Goal: Communication & Community: Answer question/provide support

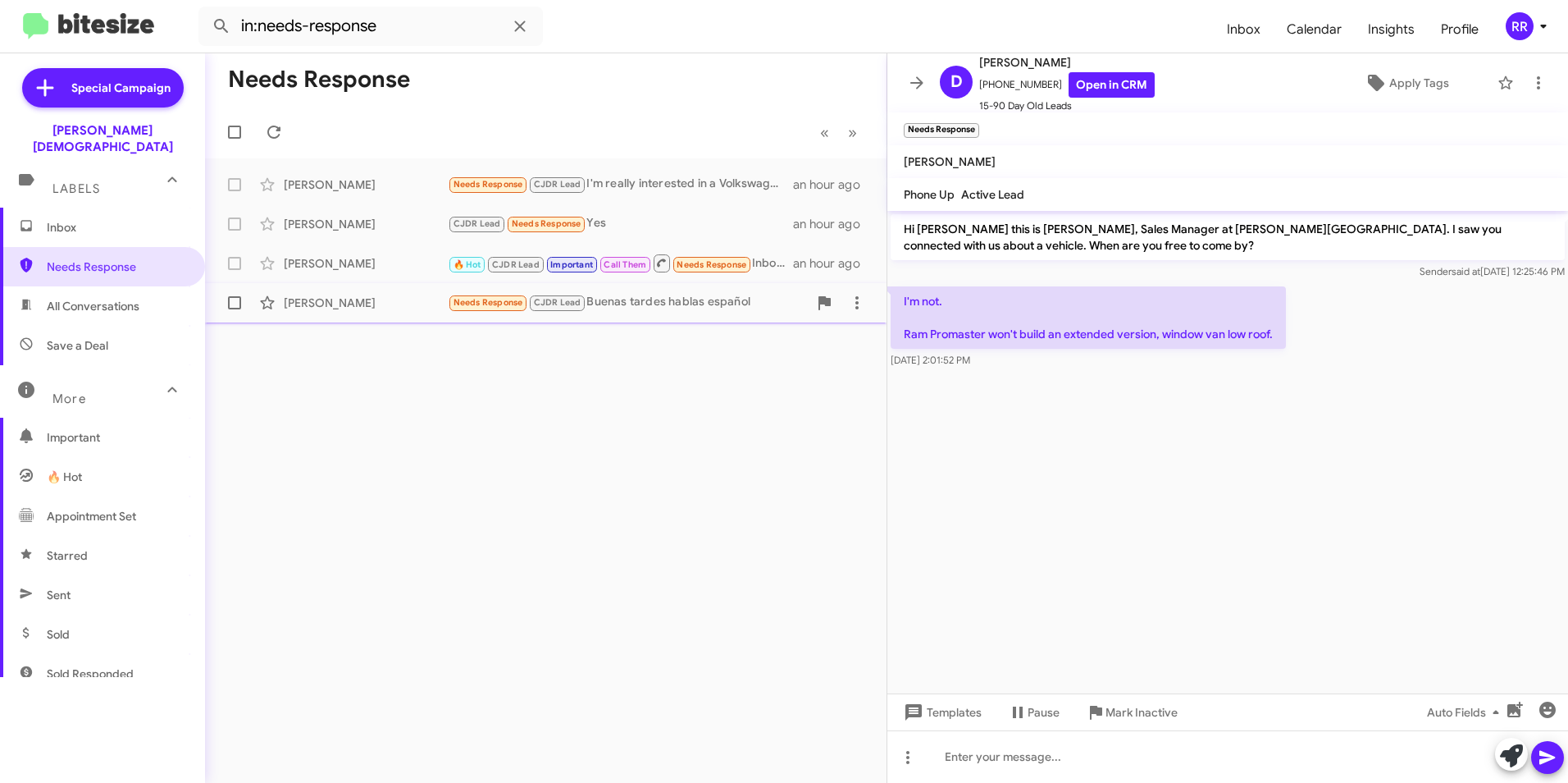
click at [395, 298] on div "[PERSON_NAME]" at bounding box center [365, 303] width 164 height 17
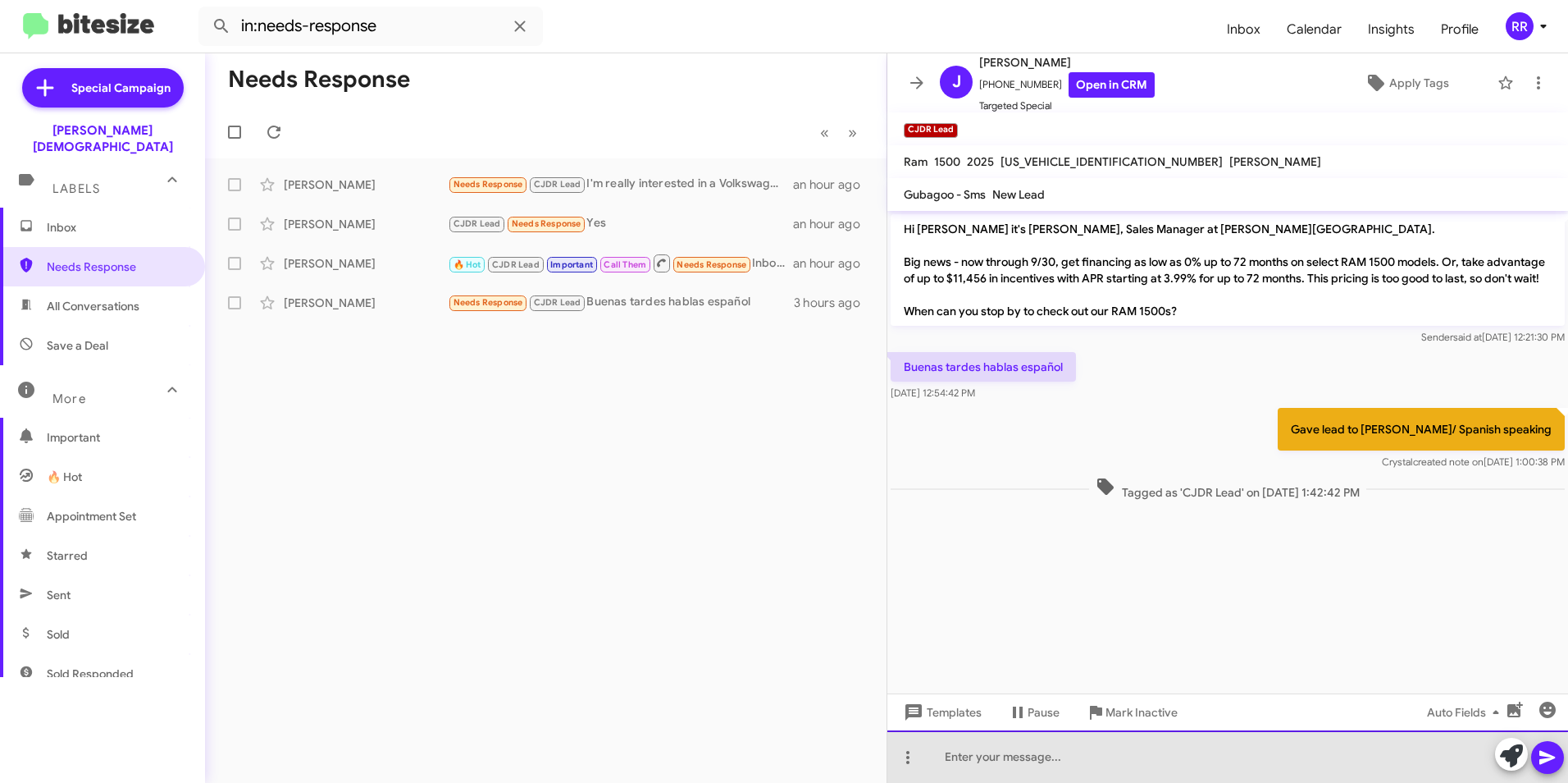
click at [974, 766] on div at bounding box center [1227, 756] width 681 height 52
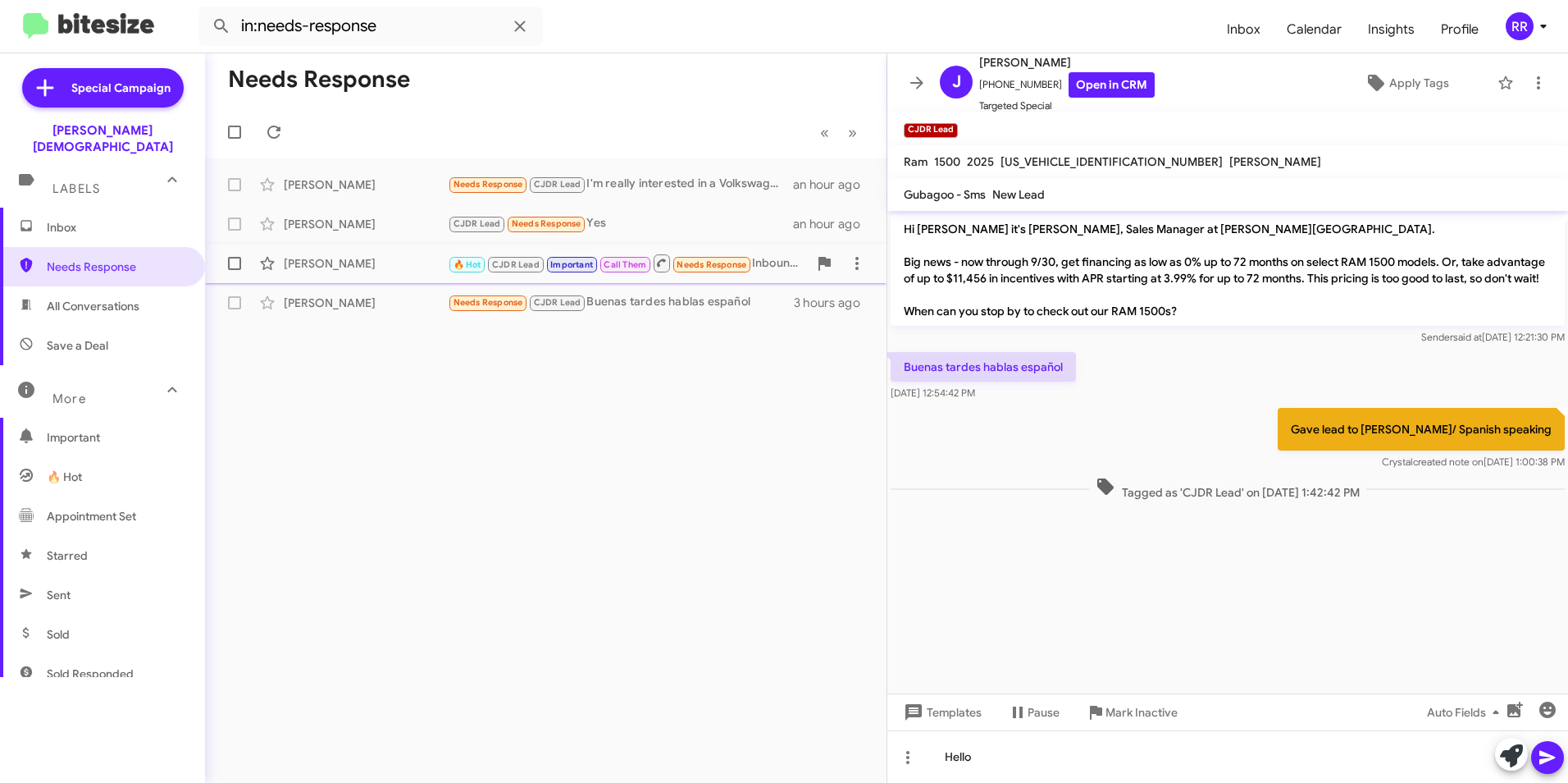
click at [509, 268] on span "CJDR Lead" at bounding box center [515, 264] width 47 height 11
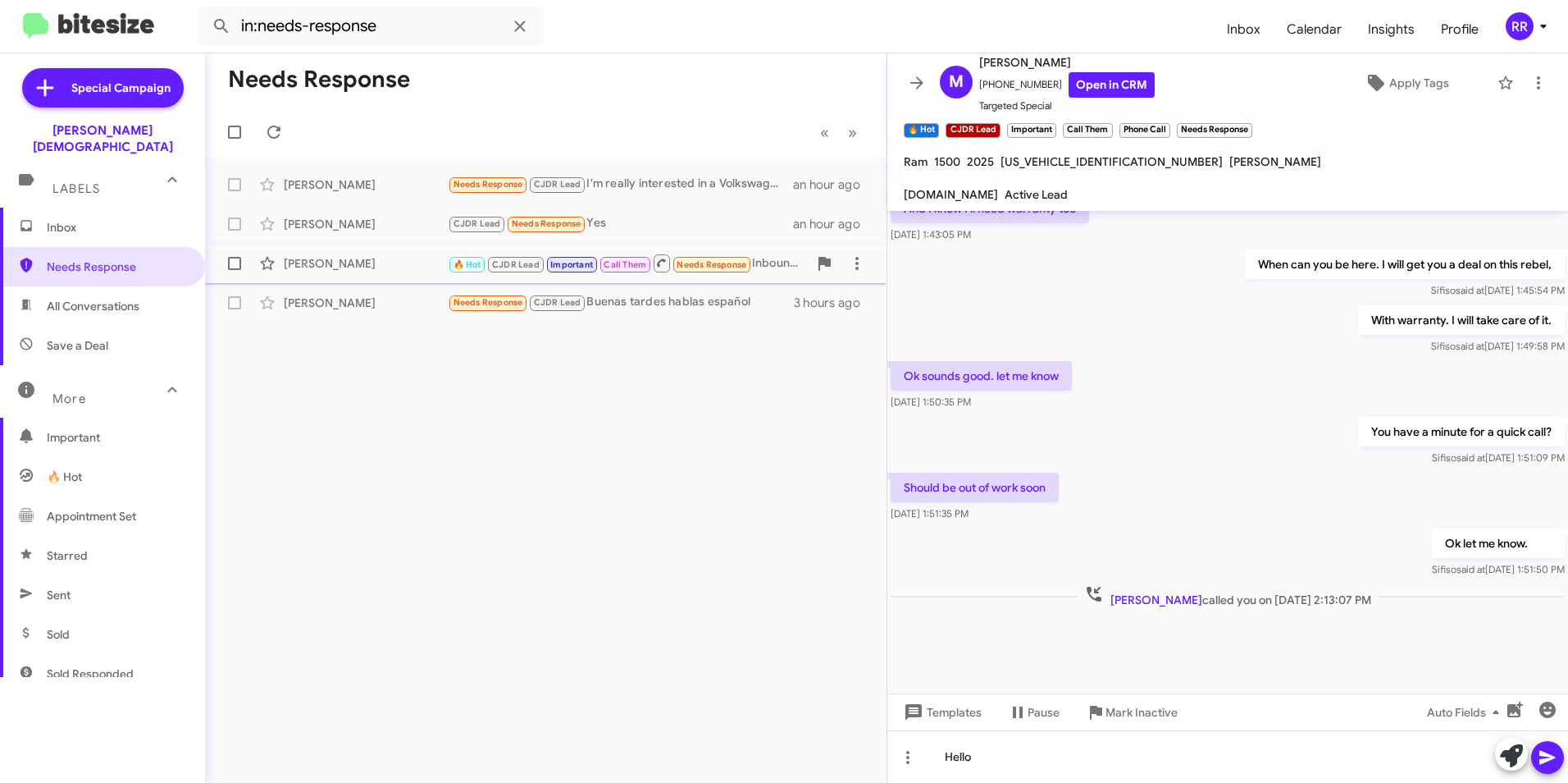
click at [340, 261] on div "[PERSON_NAME]" at bounding box center [365, 263] width 164 height 17
click at [331, 225] on div "[PERSON_NAME]" at bounding box center [365, 224] width 164 height 17
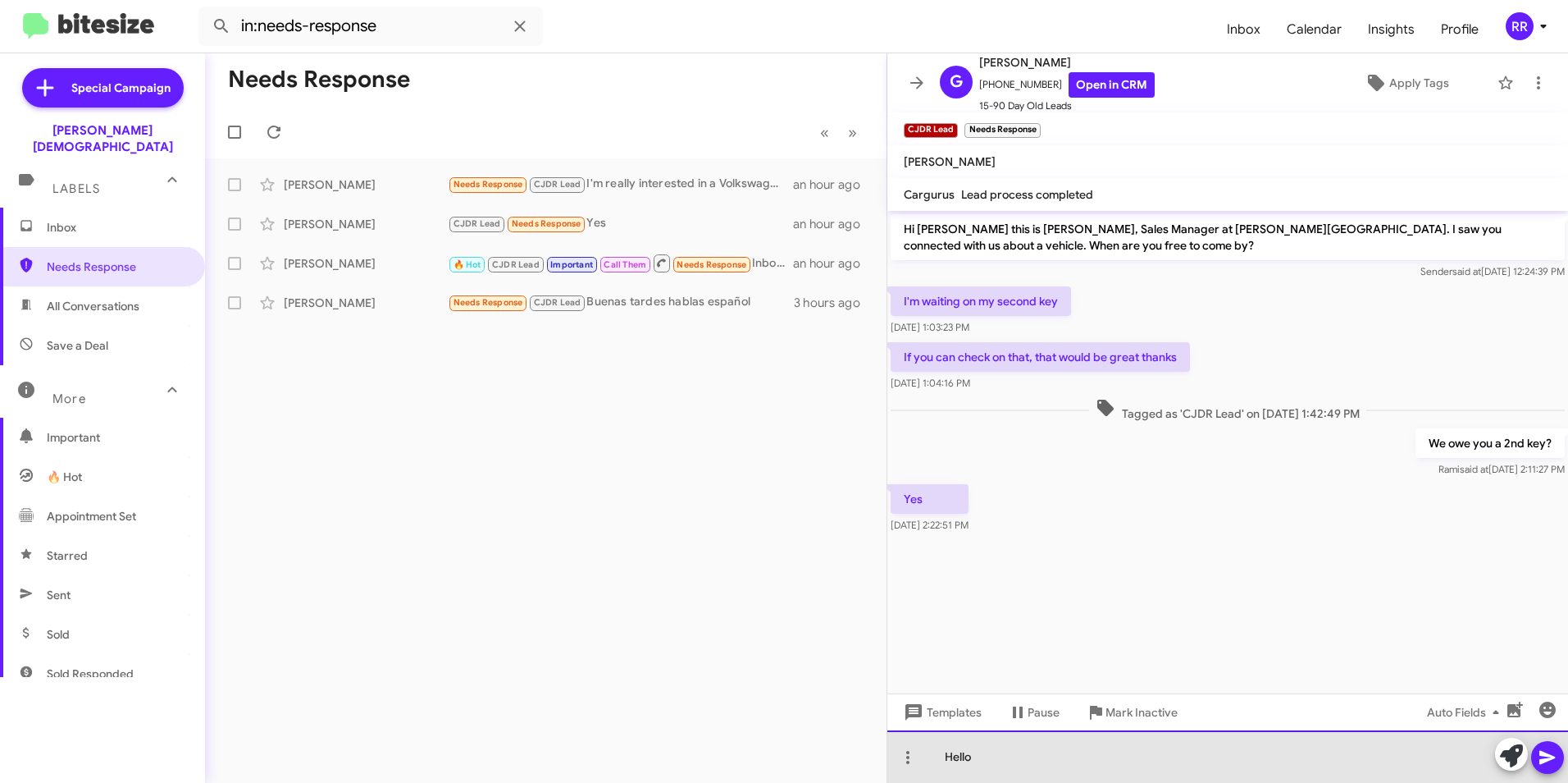
click at [986, 765] on div "Hello" at bounding box center [1227, 756] width 681 height 52
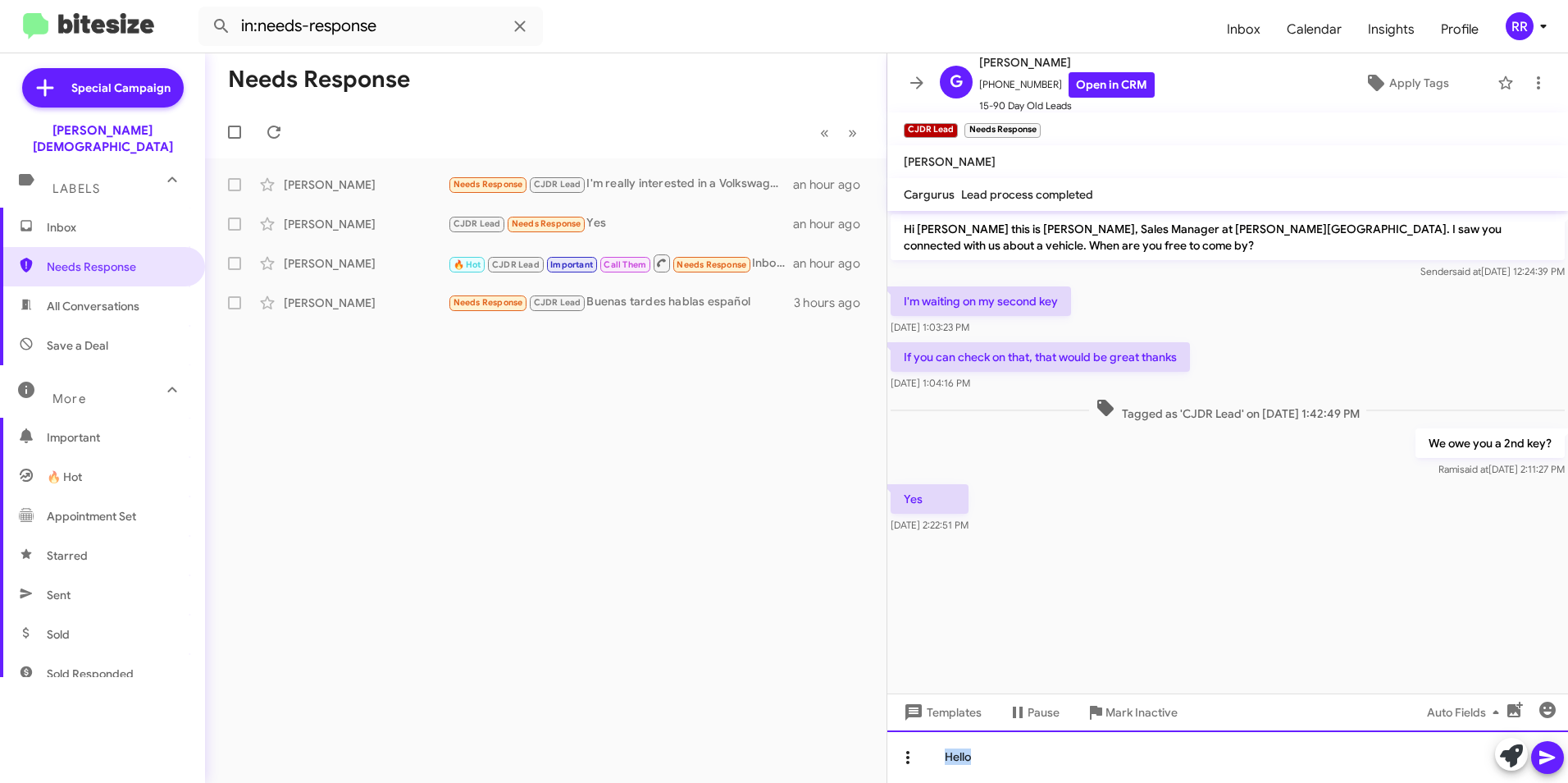
click at [909, 766] on div "Hello" at bounding box center [1227, 756] width 681 height 52
click at [1121, 84] on link "Open in CRM" at bounding box center [1112, 85] width 86 height 26
click at [495, 286] on div "[PERSON_NAME] Needs Response CJDR Lead Buenas tardes hablas español 3 hours ago" at bounding box center [546, 302] width 656 height 32
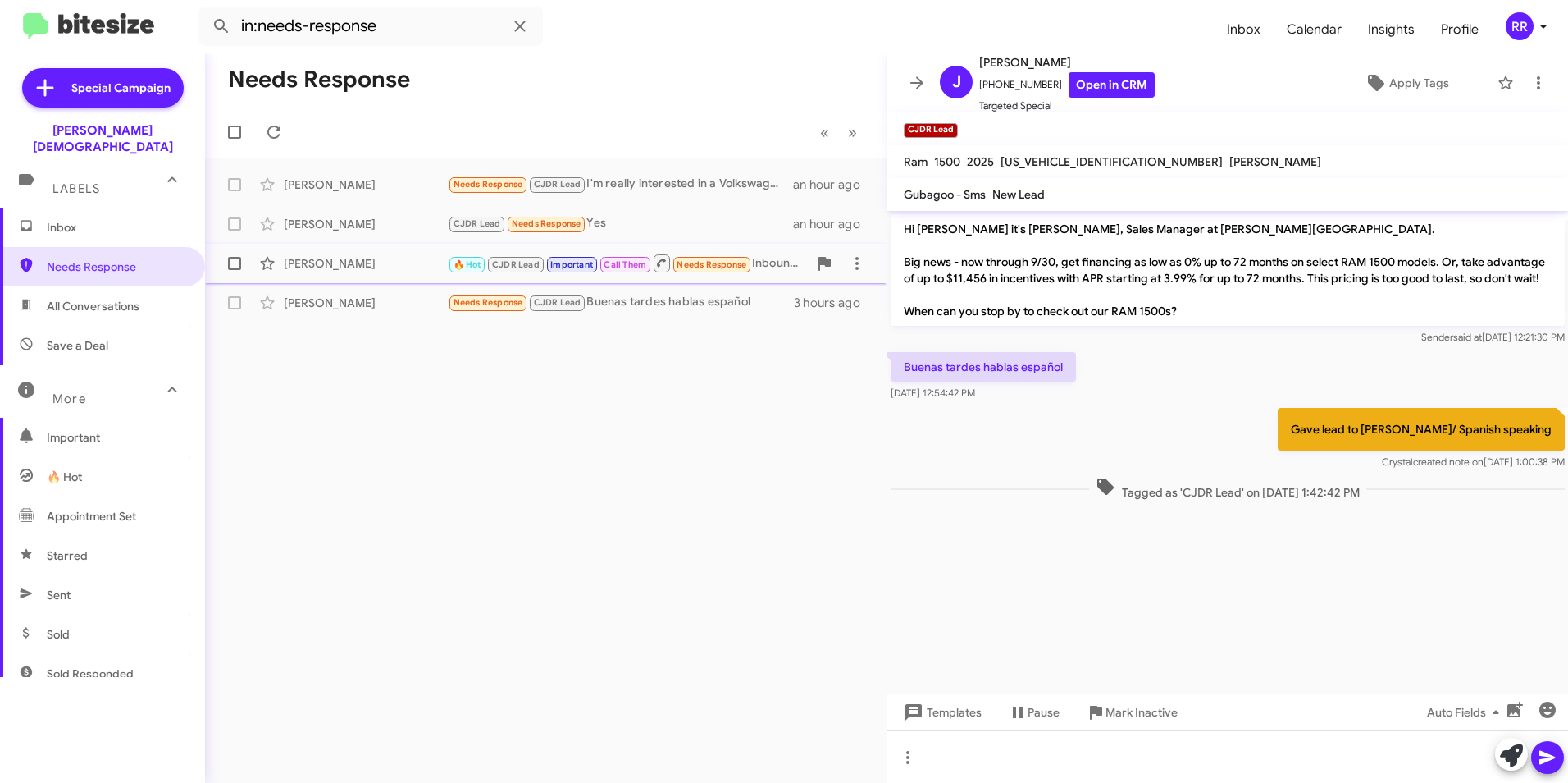
click at [586, 269] on span "Important" at bounding box center [571, 264] width 42 height 11
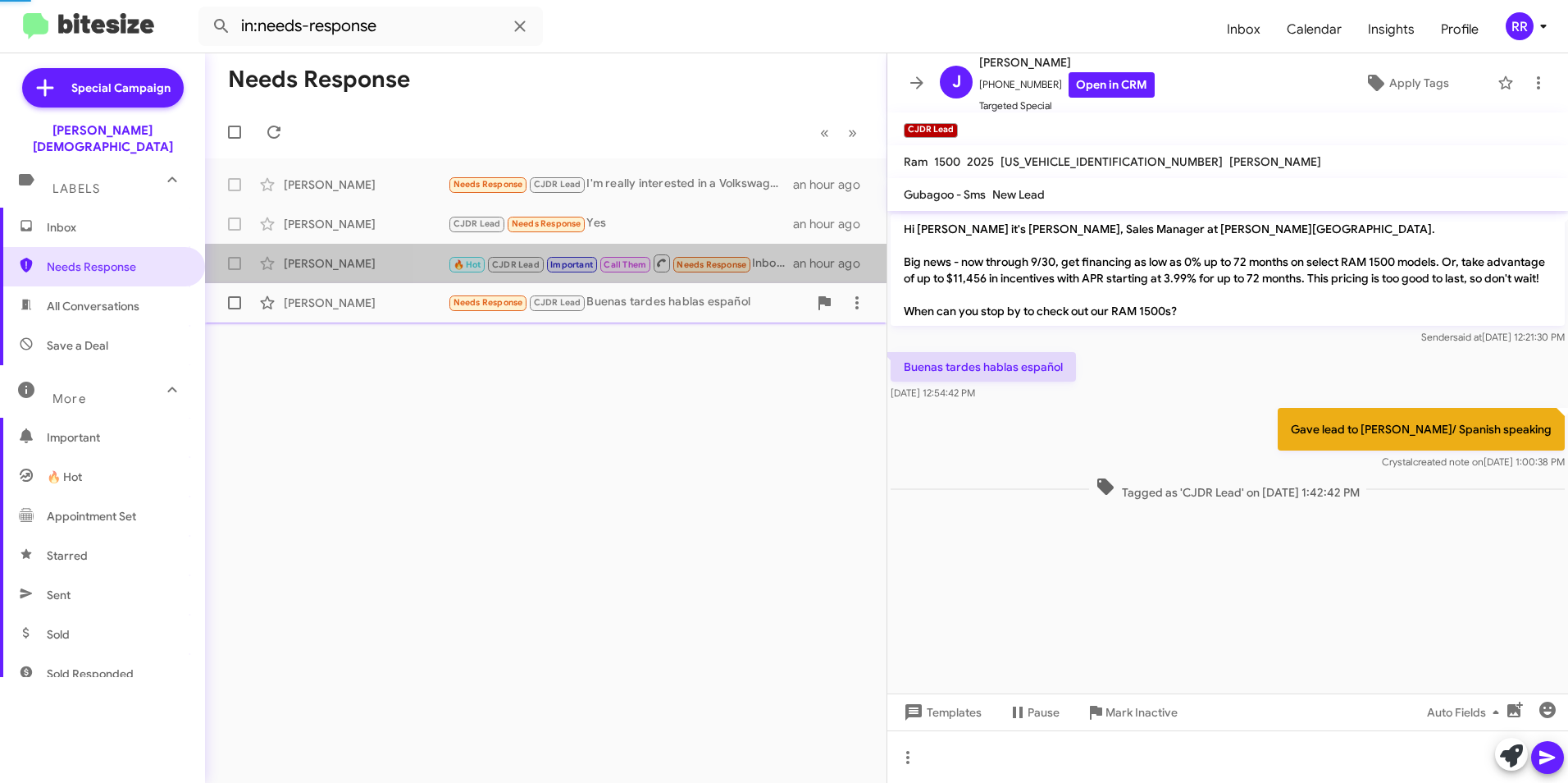
scroll to position [821, 0]
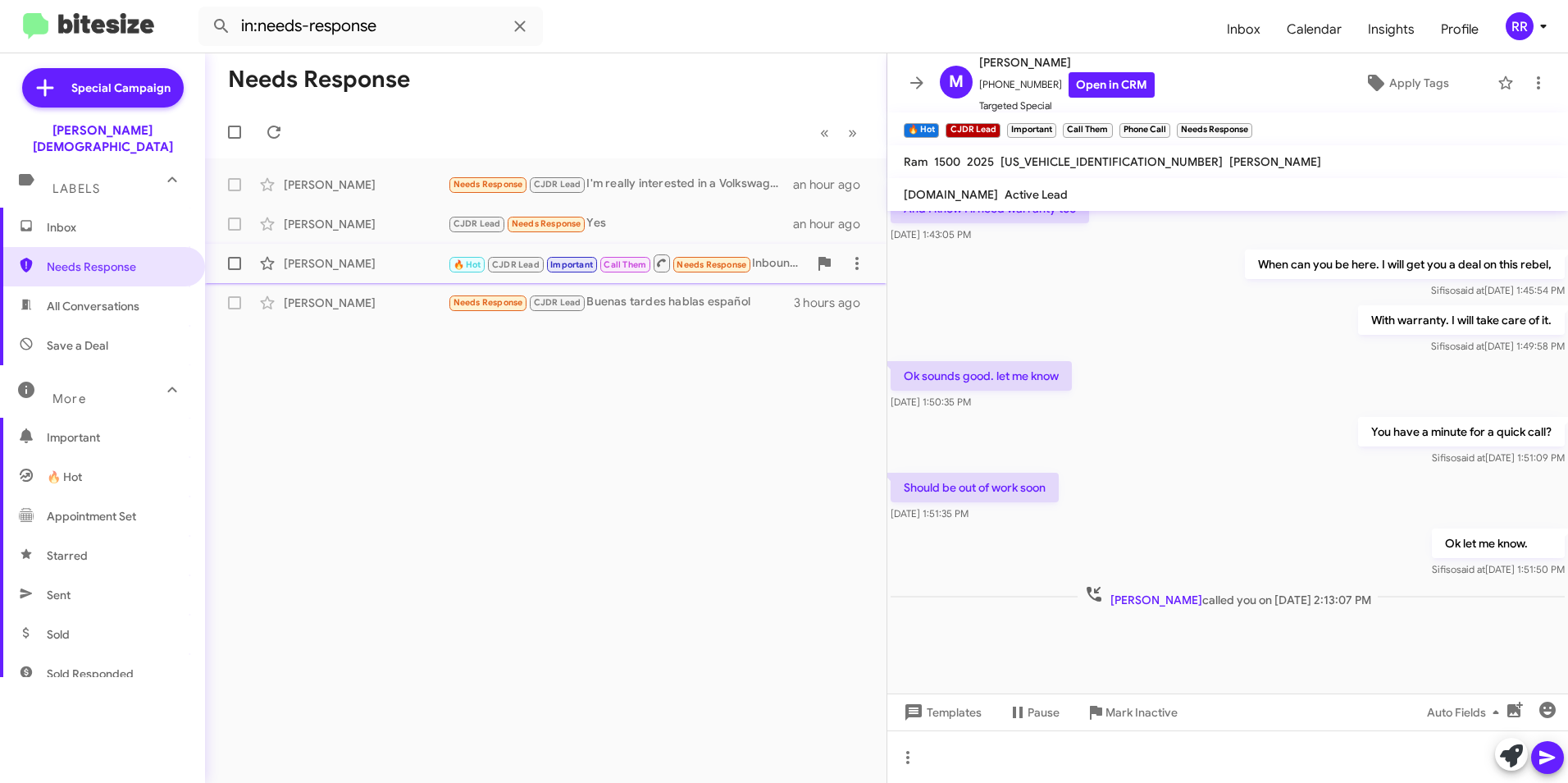
click at [584, 273] on span "🔥 Hot CJDR Lead Important Call Them Needs Response" at bounding box center [600, 263] width 304 height 21
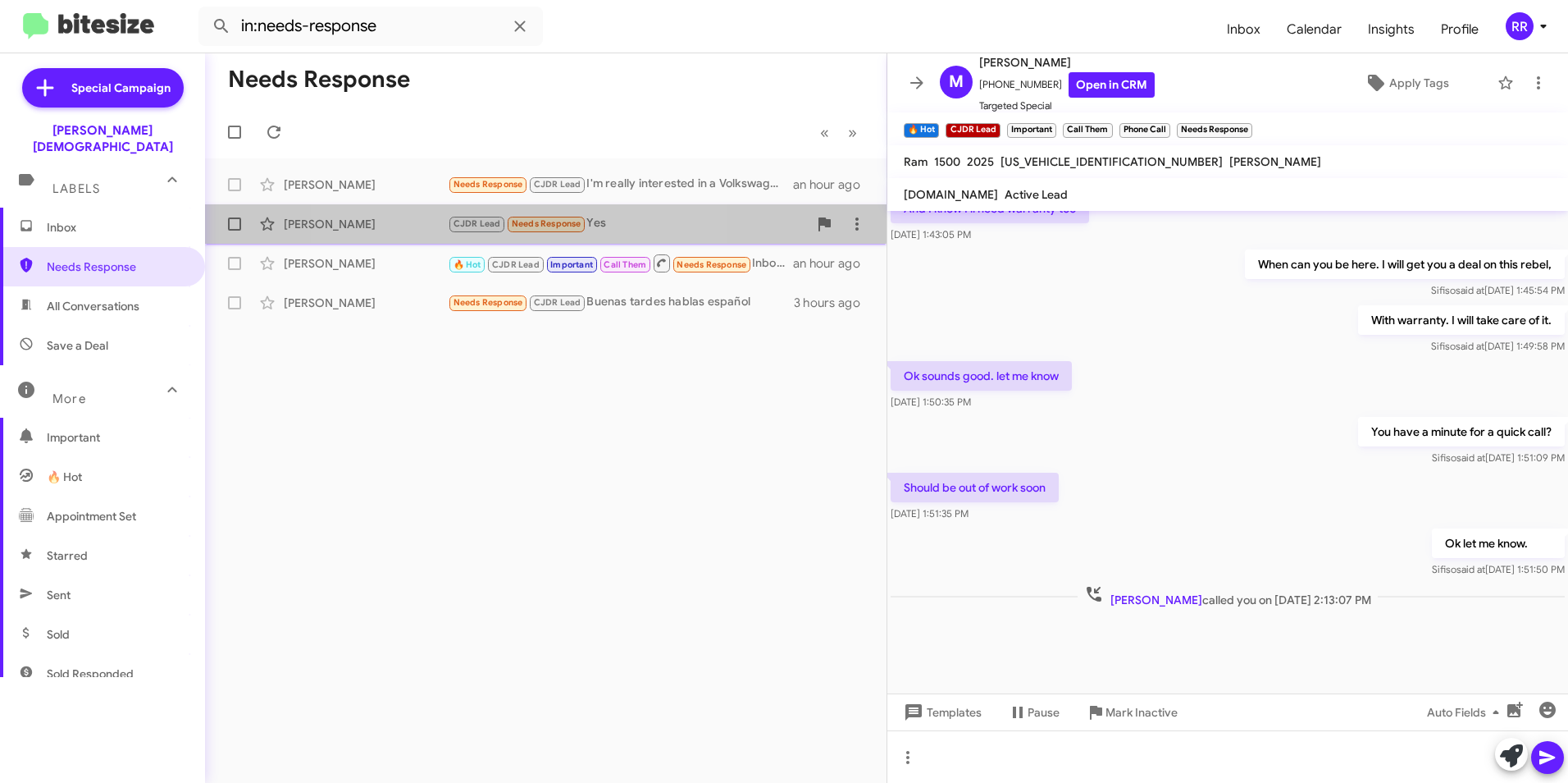
click at [494, 217] on small "CJDR Lead" at bounding box center [477, 224] width 55 height 16
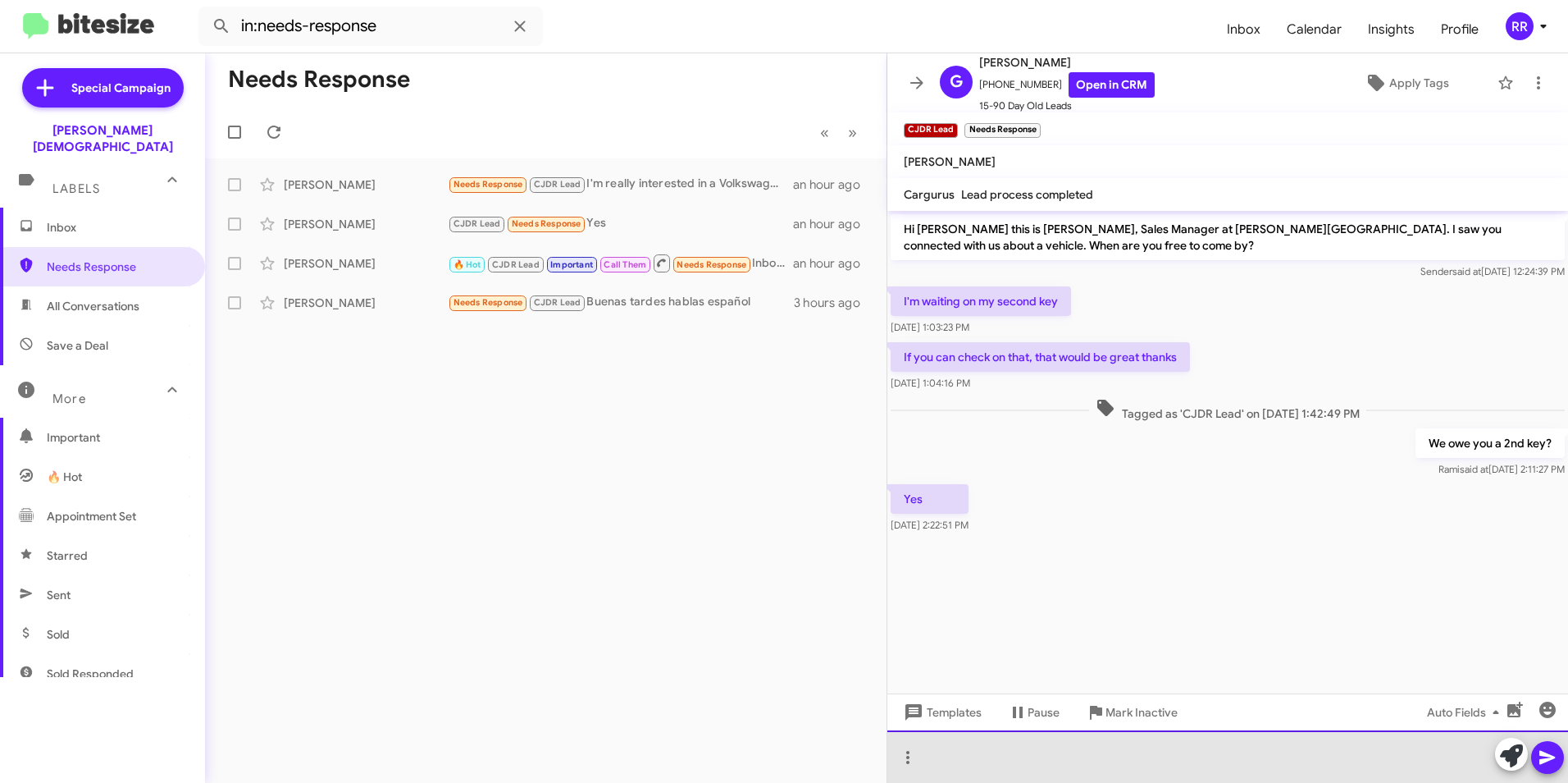
click at [1003, 757] on div at bounding box center [1227, 756] width 681 height 52
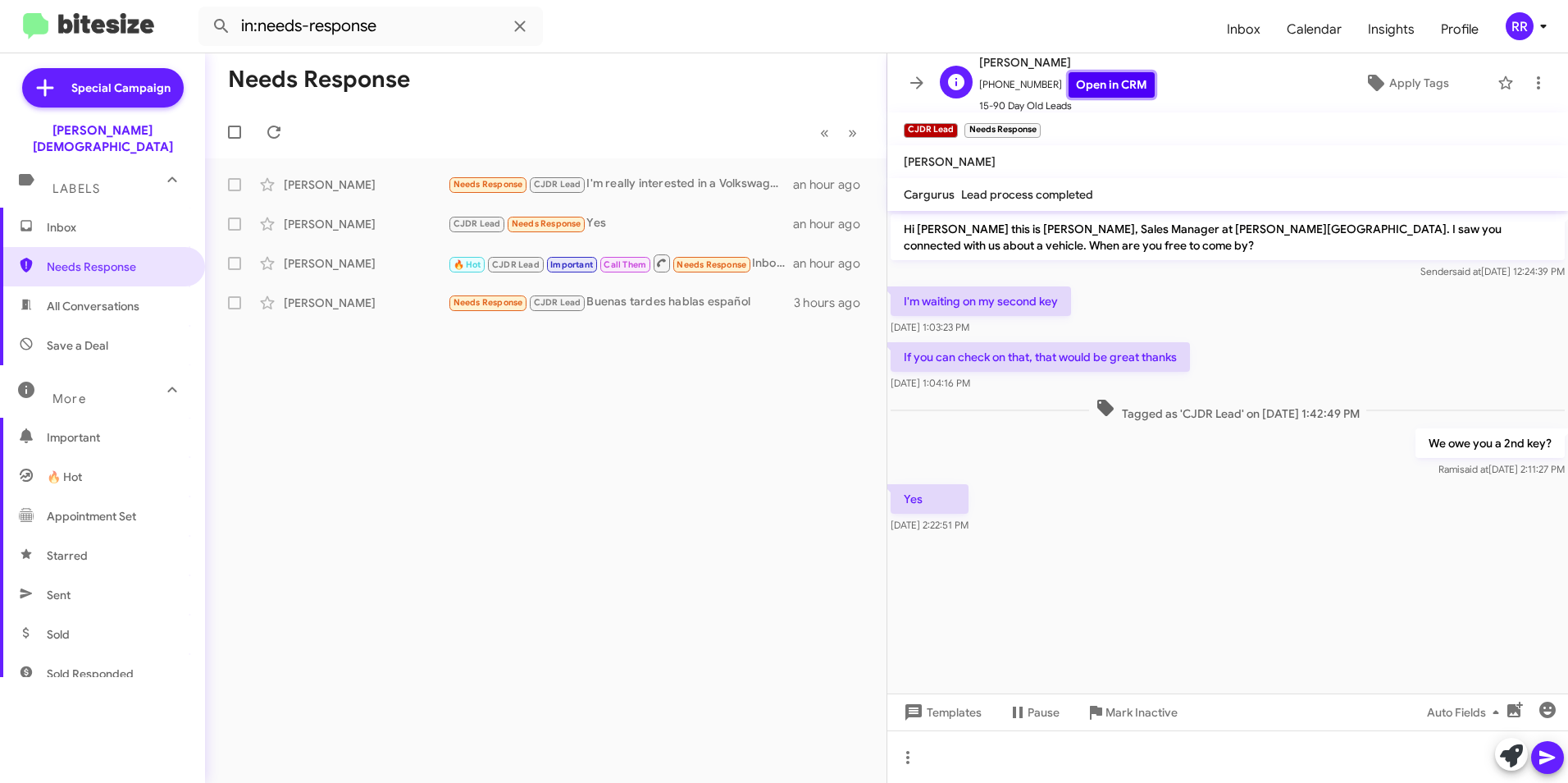
click at [1080, 74] on link "Open in CRM" at bounding box center [1112, 85] width 86 height 26
click at [1093, 86] on link "Open in CRM" at bounding box center [1112, 85] width 86 height 26
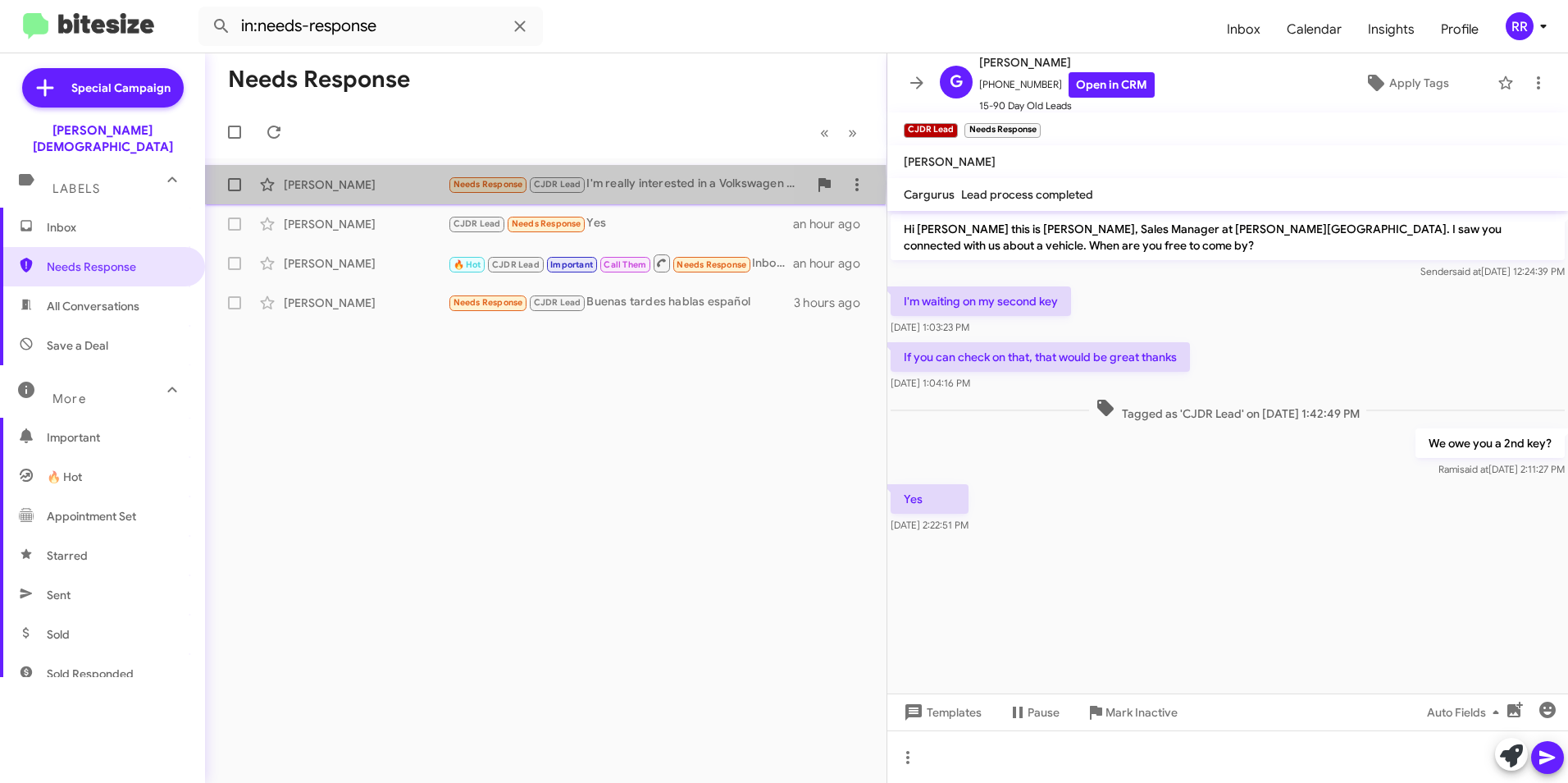
click at [319, 183] on div "[PERSON_NAME]" at bounding box center [365, 185] width 164 height 17
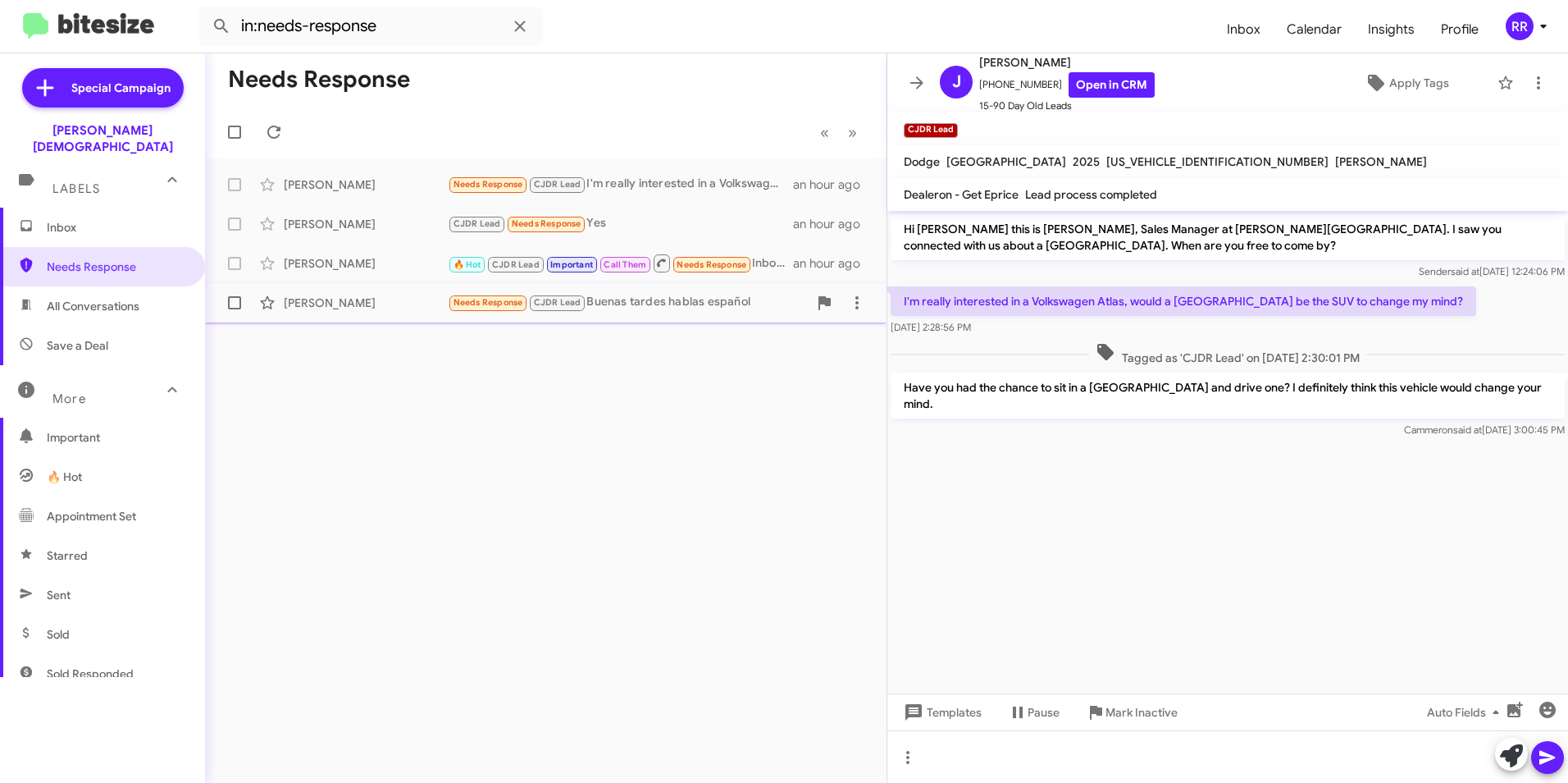
click at [490, 293] on span "Needs Response CJDR Lead" at bounding box center [517, 302] width 139 height 19
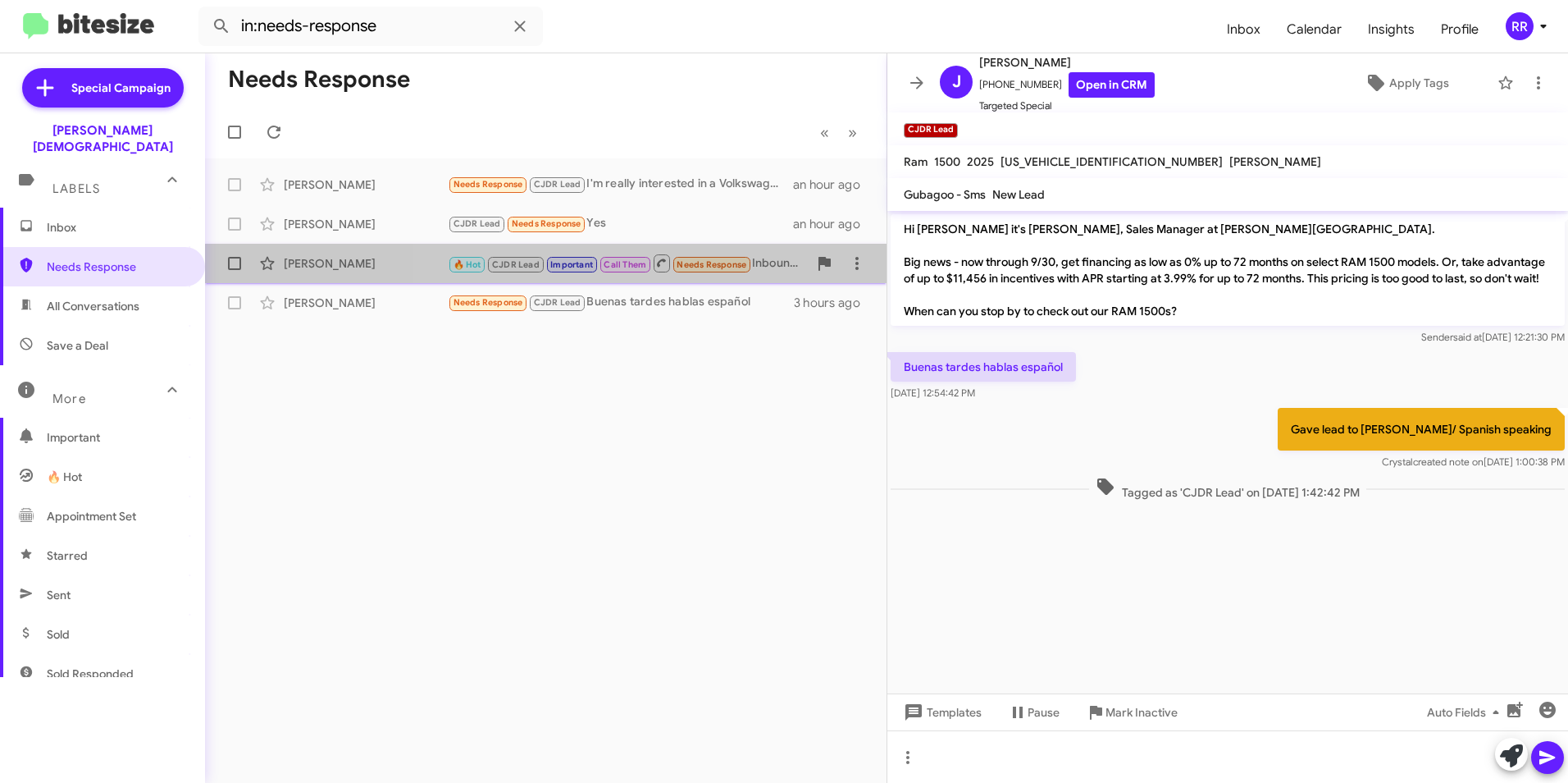
click at [647, 271] on small "Call Them" at bounding box center [625, 264] width 50 height 16
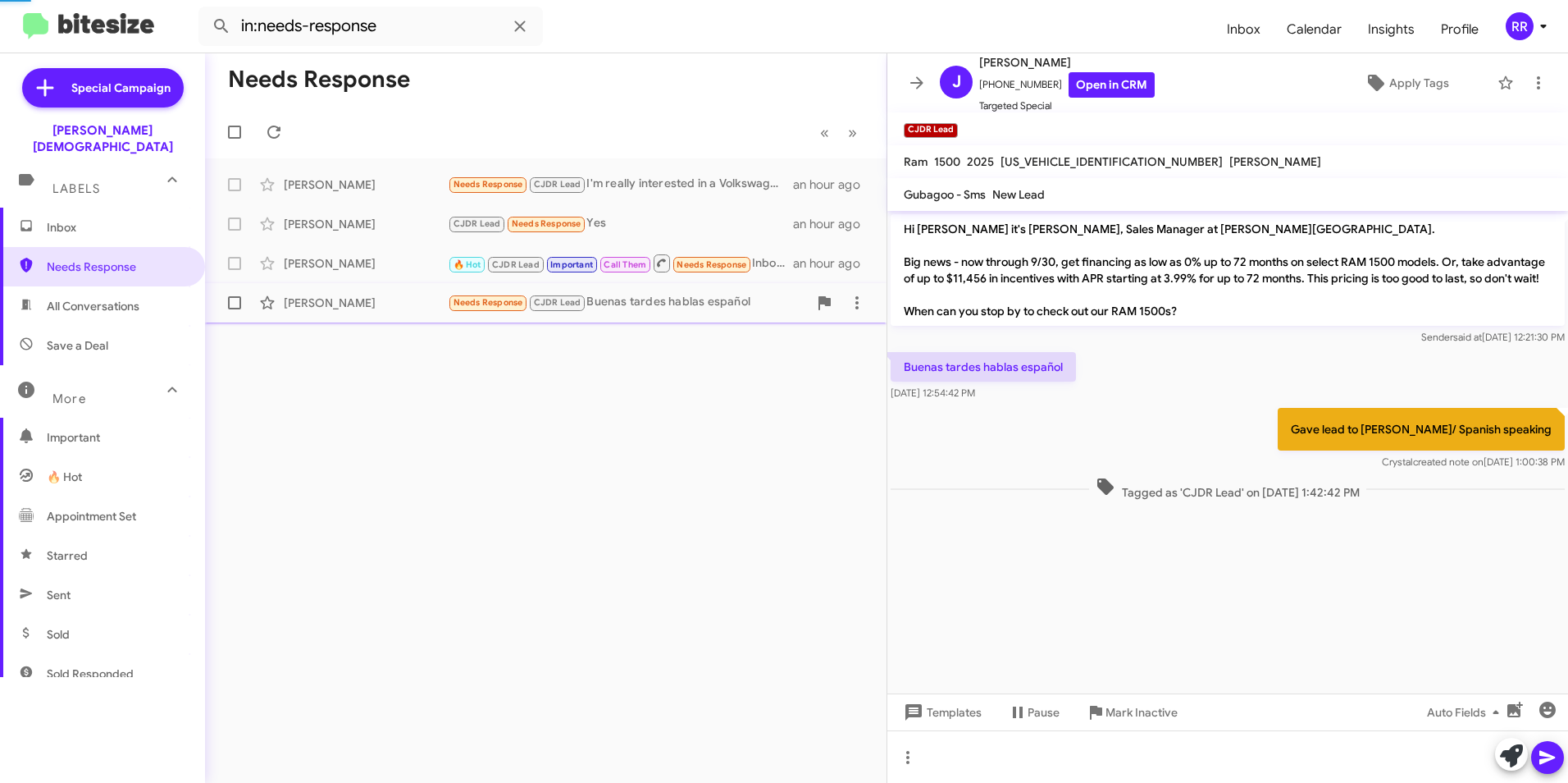
scroll to position [821, 0]
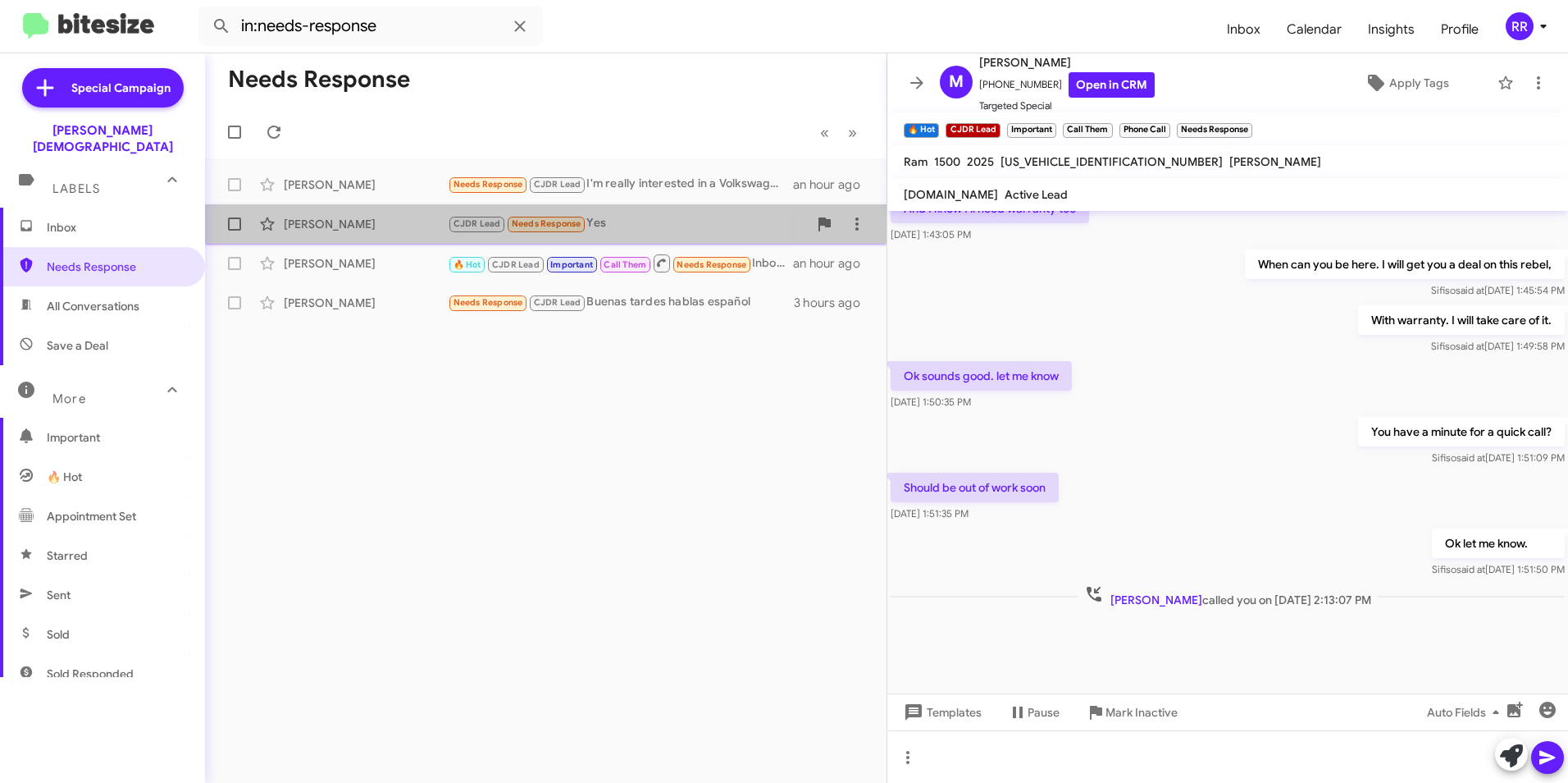
click at [421, 229] on div "[PERSON_NAME]" at bounding box center [365, 224] width 164 height 17
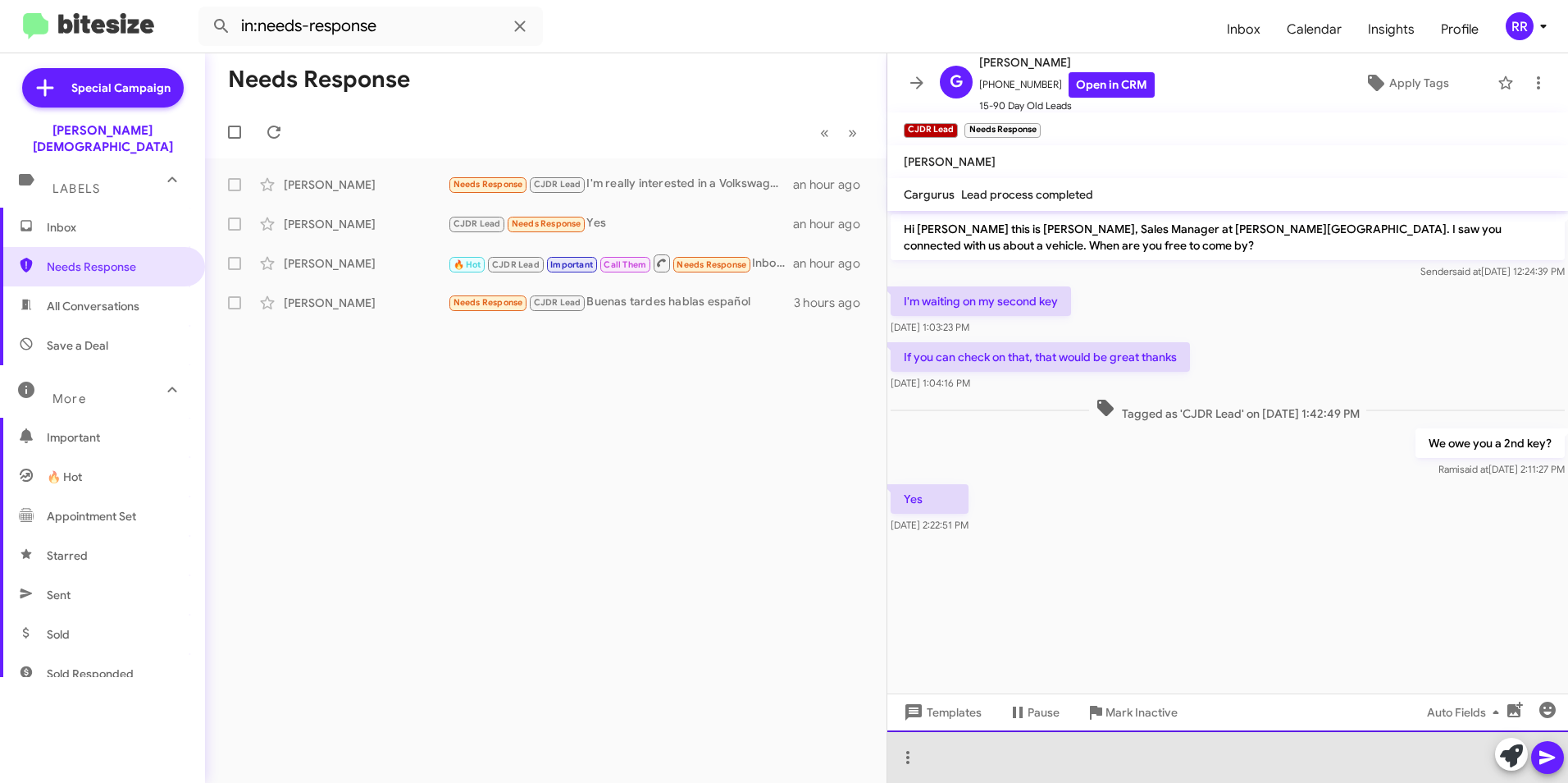
click at [994, 753] on div at bounding box center [1227, 756] width 681 height 52
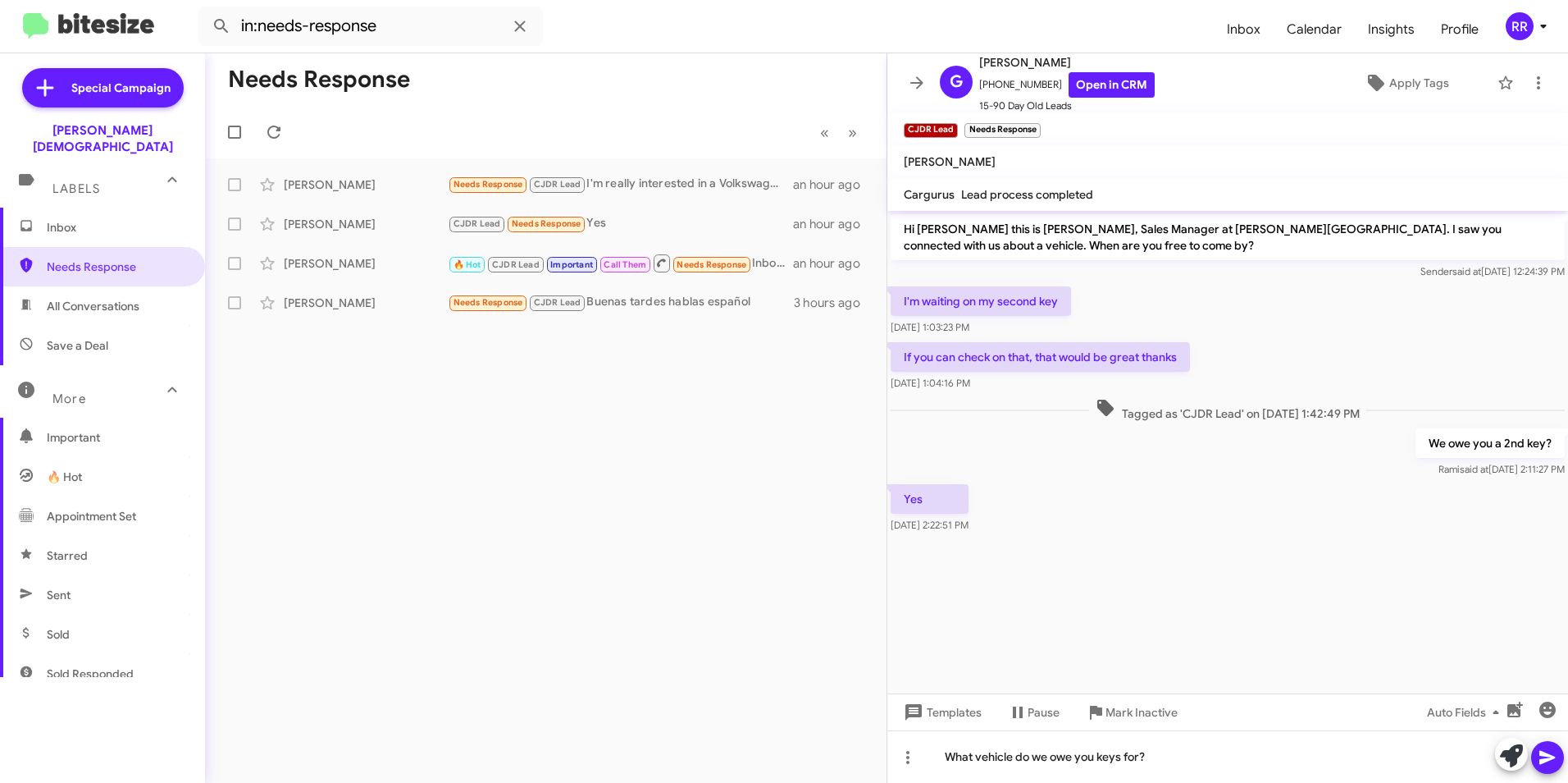
click at [1561, 760] on button at bounding box center [1547, 756] width 32 height 32
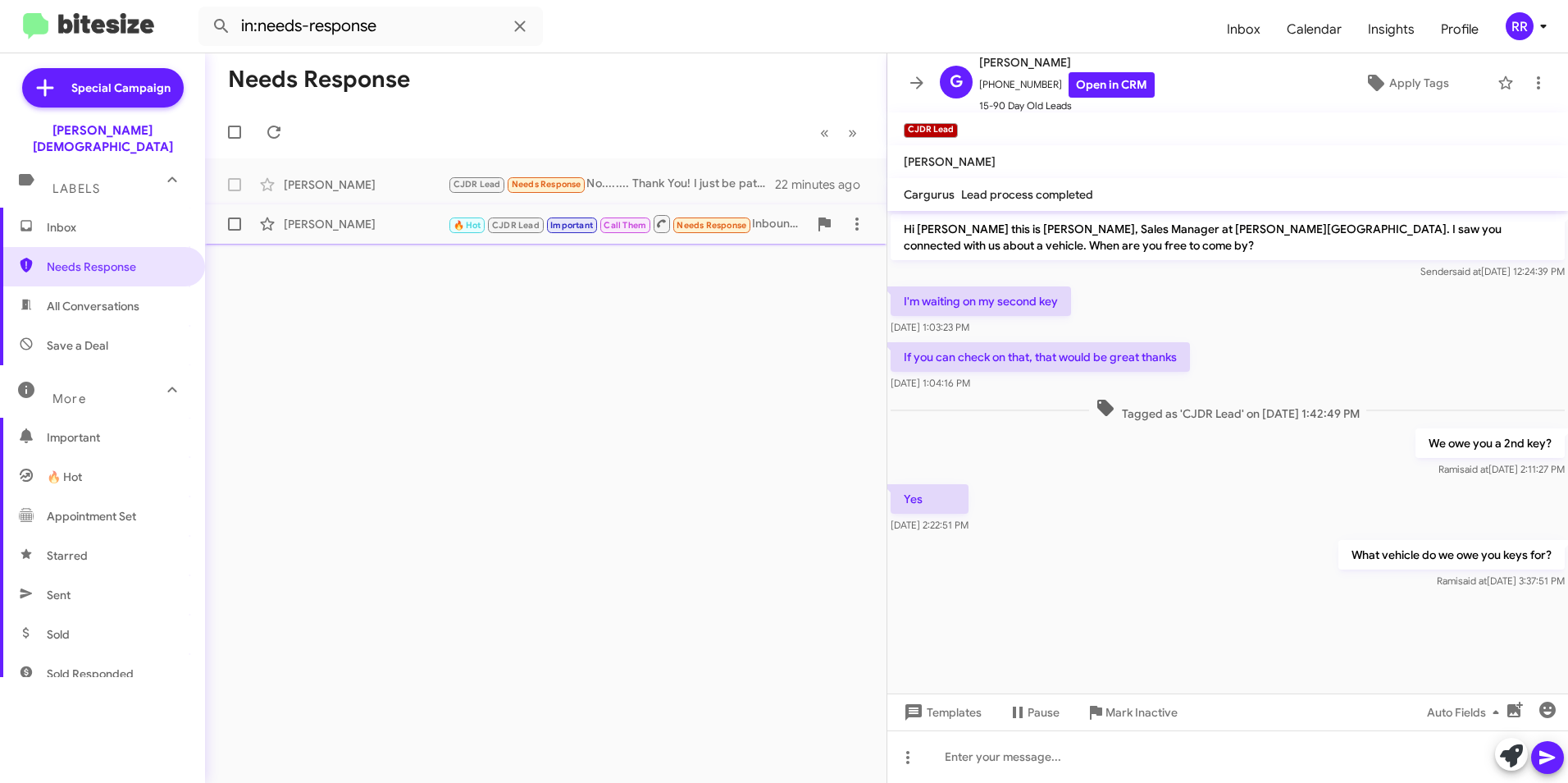
click at [341, 225] on div "[PERSON_NAME]" at bounding box center [365, 224] width 164 height 17
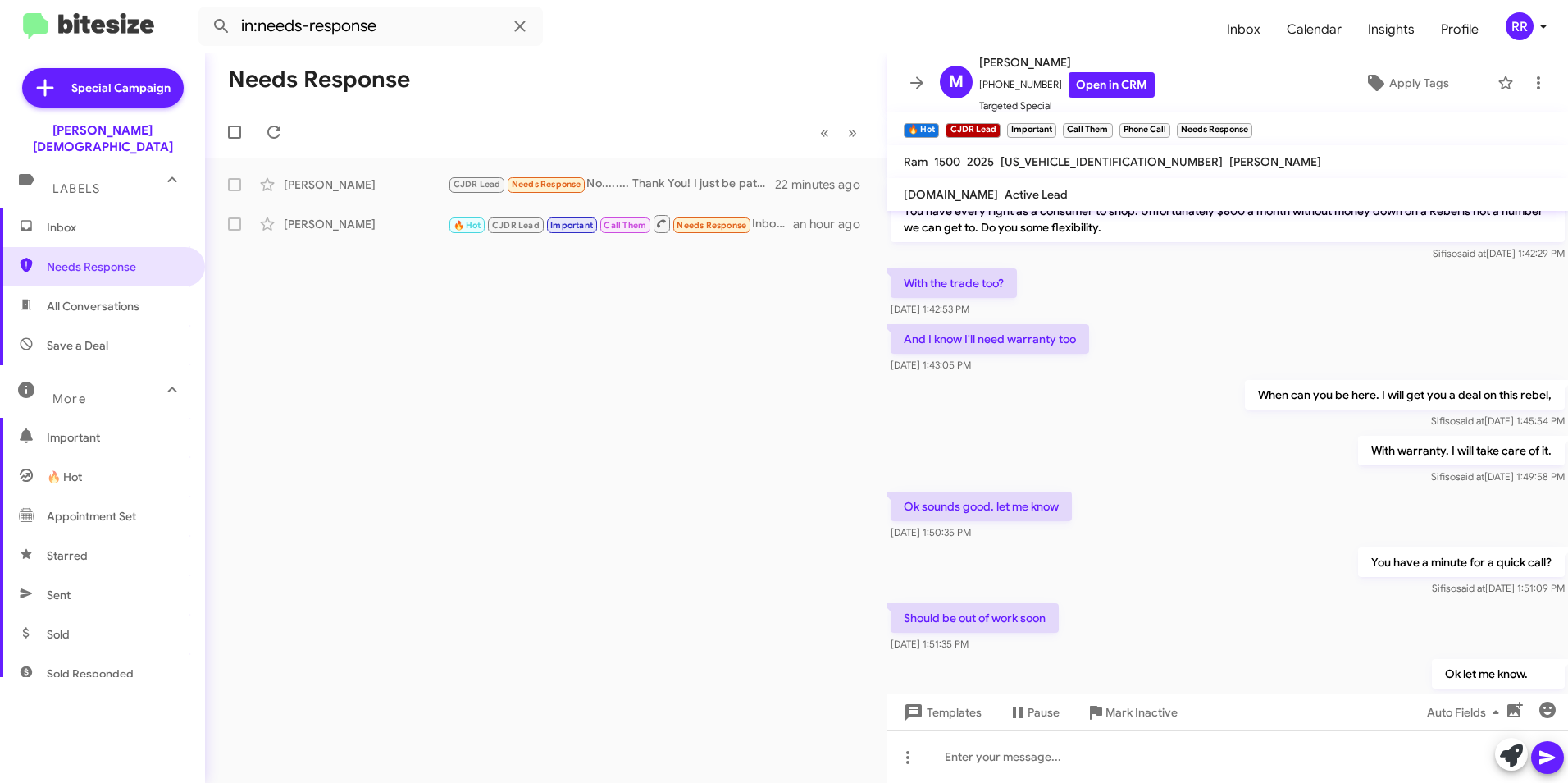
scroll to position [657, 0]
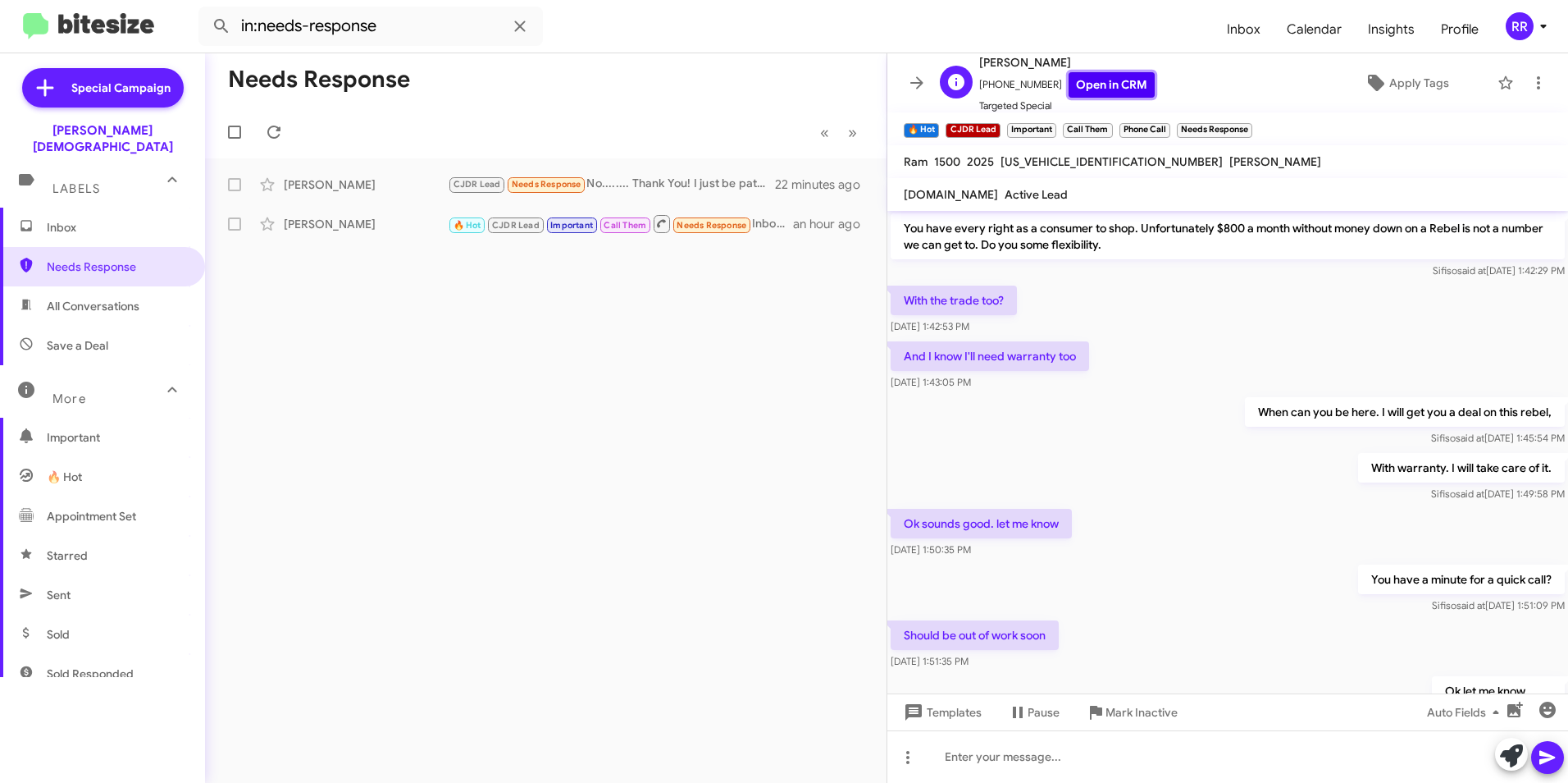
click at [1104, 85] on link "Open in CRM" at bounding box center [1112, 85] width 86 height 26
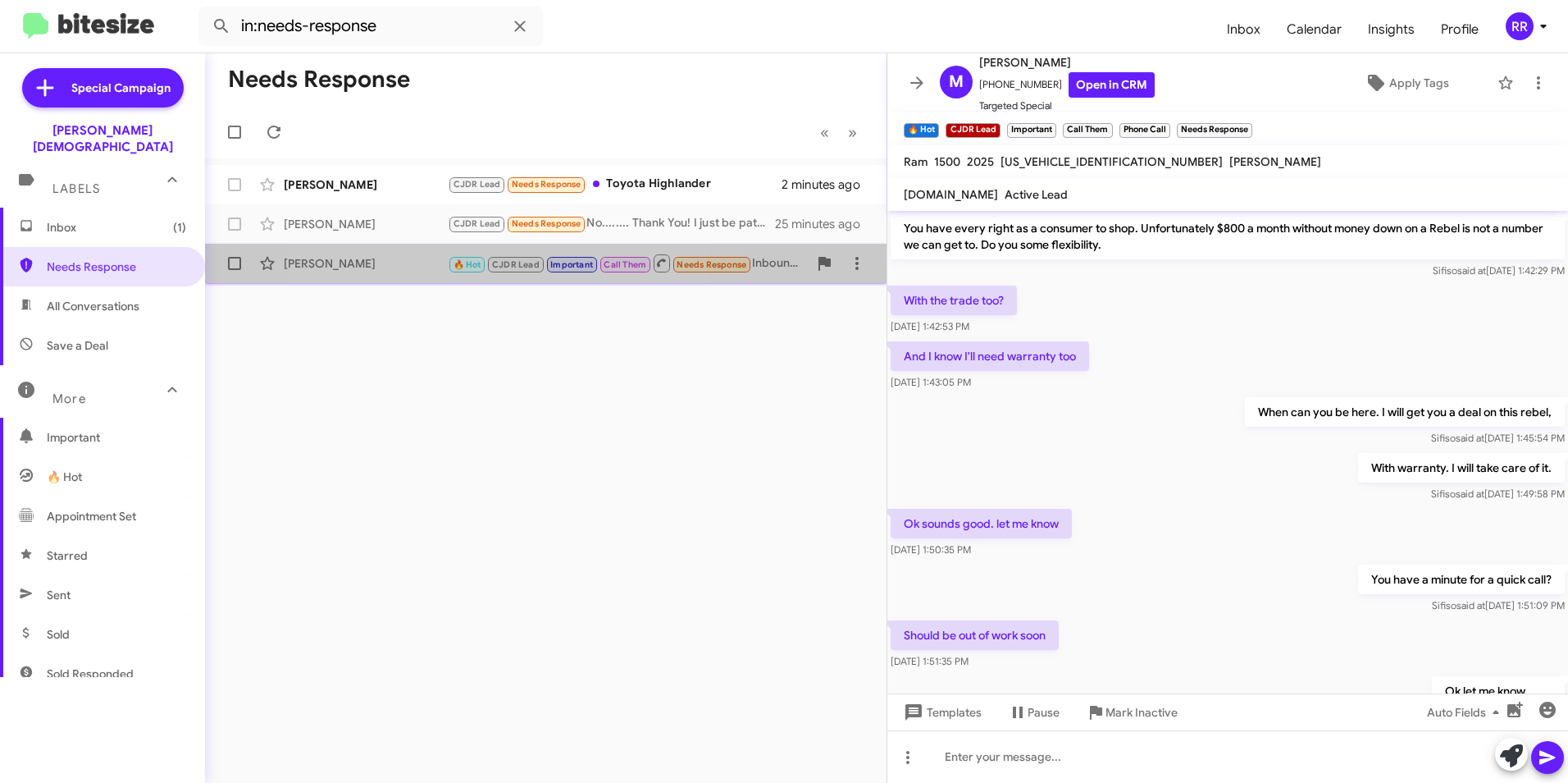
click at [484, 262] on small "🔥 Hot" at bounding box center [467, 264] width 35 height 16
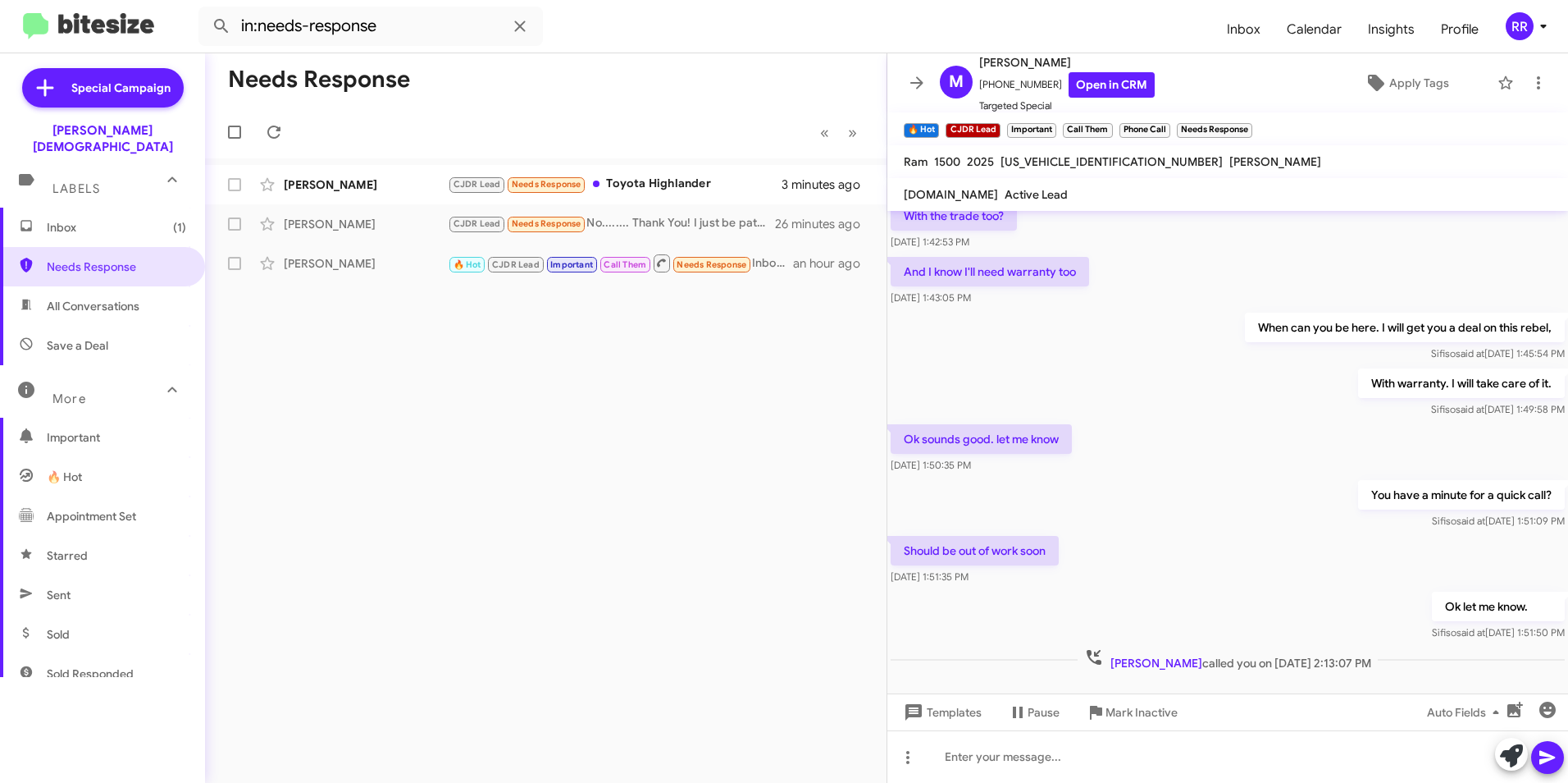
scroll to position [821, 0]
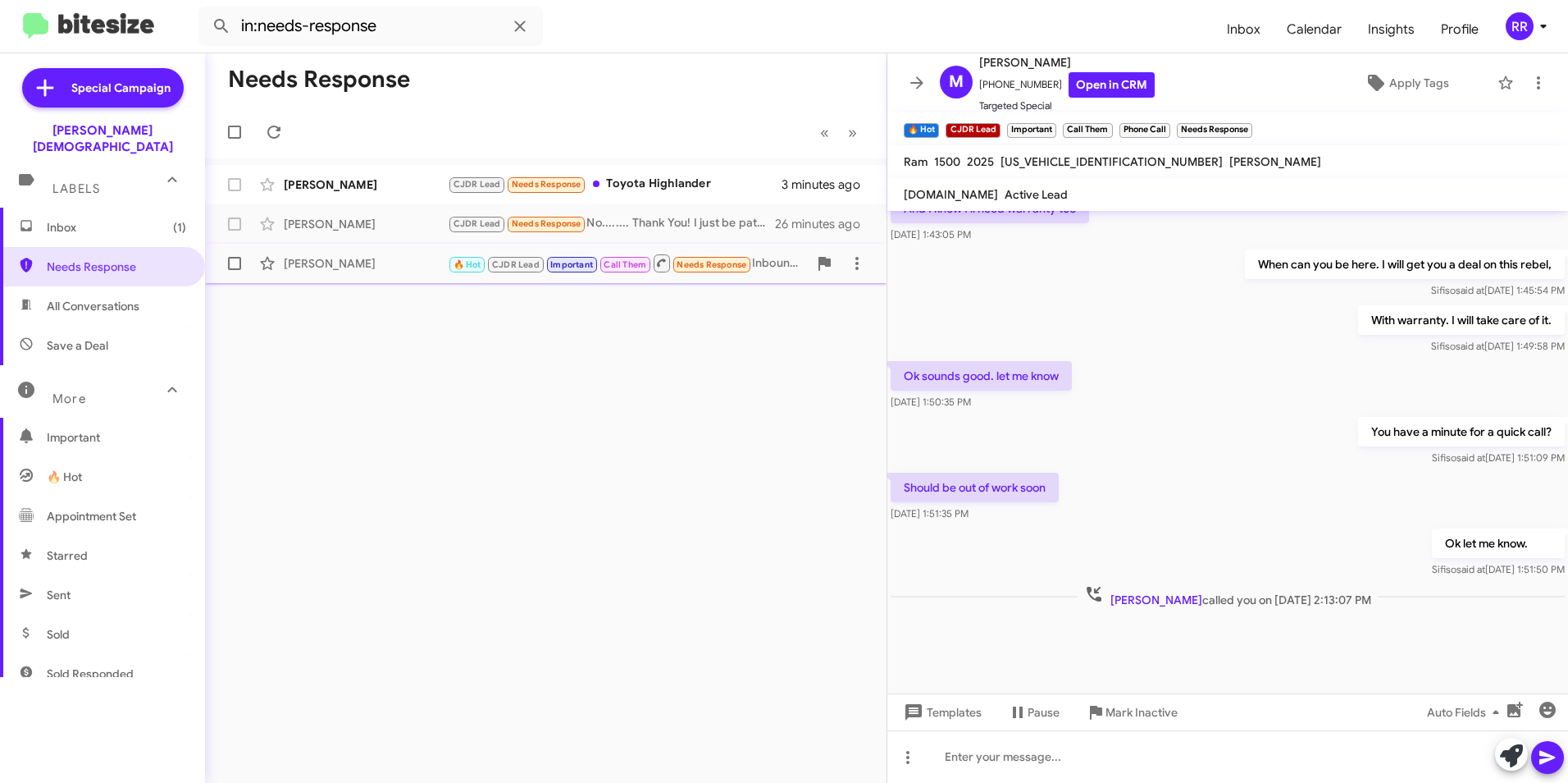
click at [386, 259] on div "[PERSON_NAME]" at bounding box center [365, 263] width 164 height 17
click at [392, 219] on div "[PERSON_NAME]" at bounding box center [365, 224] width 164 height 17
